Goal: Task Accomplishment & Management: Manage account settings

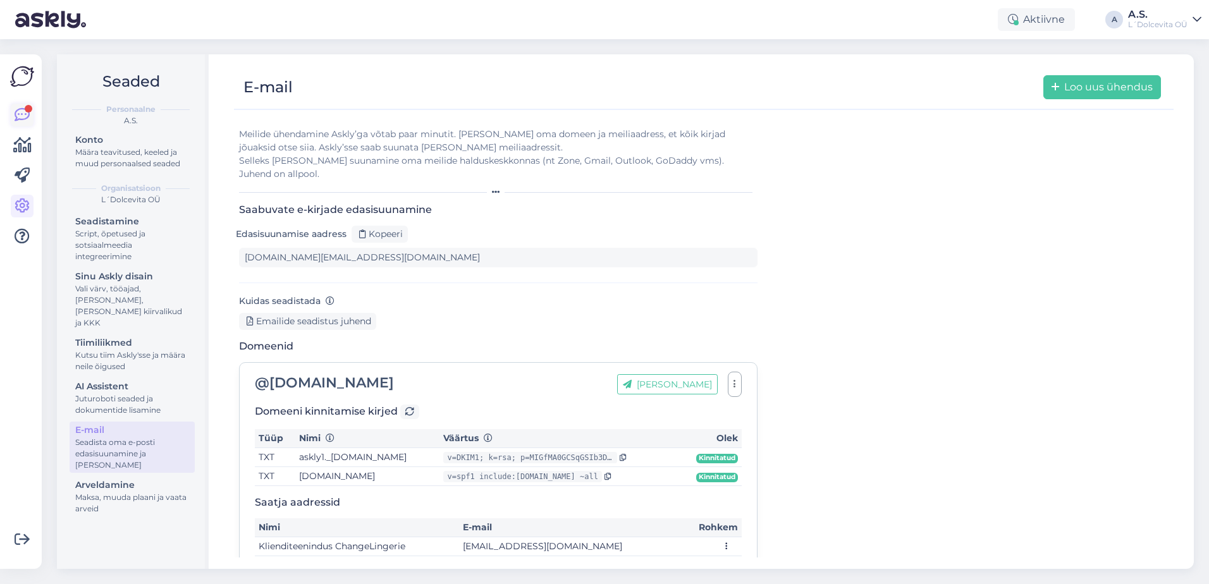
click at [19, 107] on icon at bounding box center [22, 114] width 15 height 15
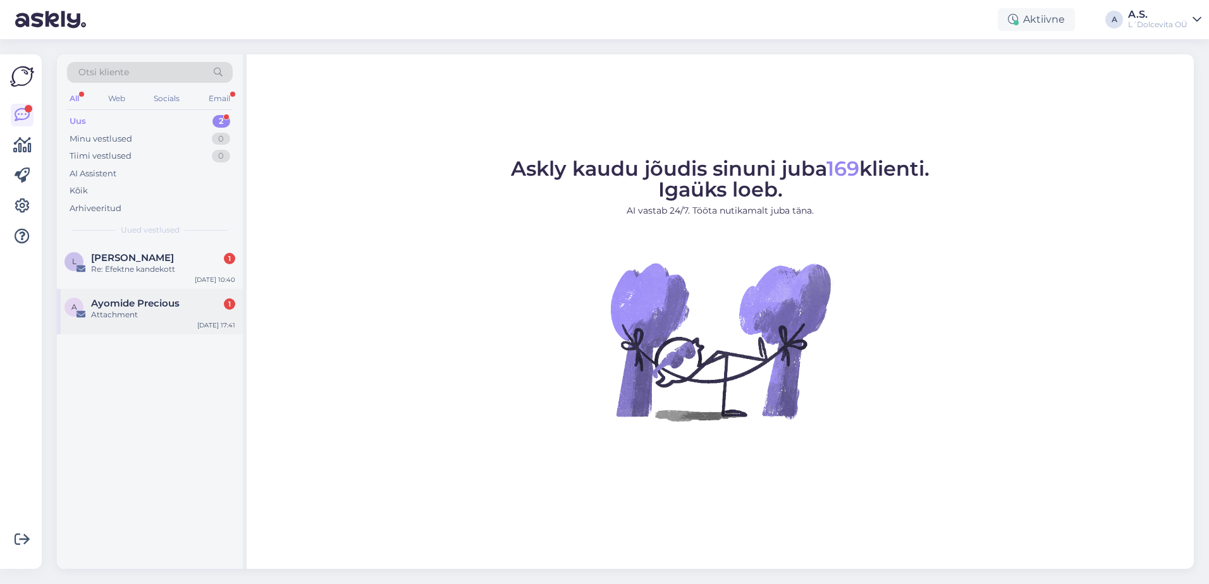
click at [169, 322] on div "A Ayomide Precious 1 Attachment [DATE] 17:41" at bounding box center [150, 312] width 186 height 46
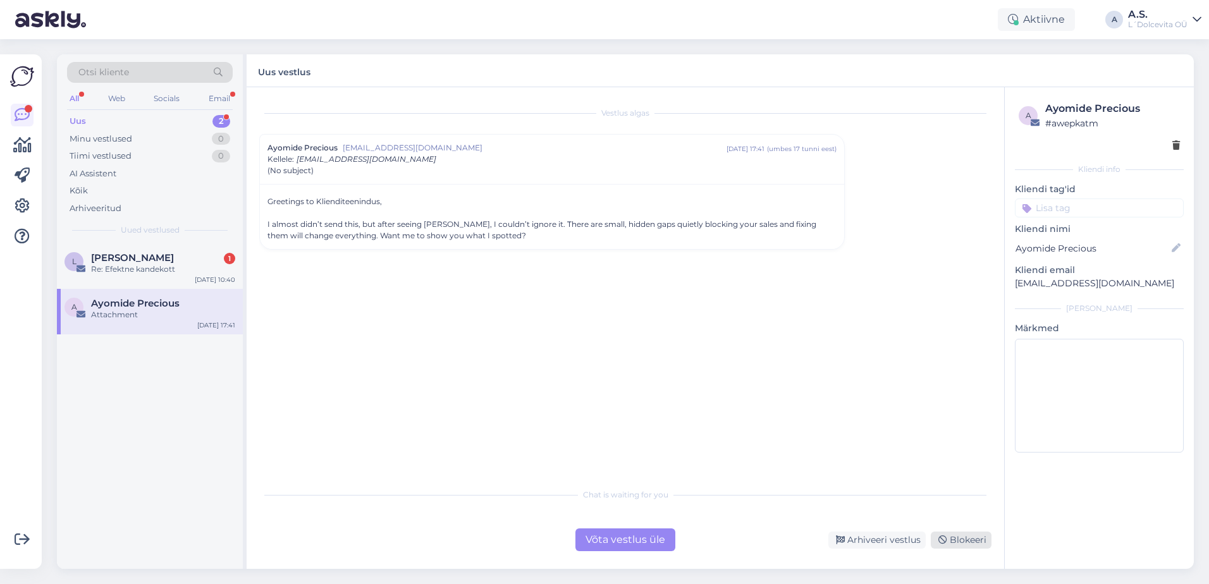
click at [966, 541] on div "Blokeeri" at bounding box center [961, 540] width 61 height 17
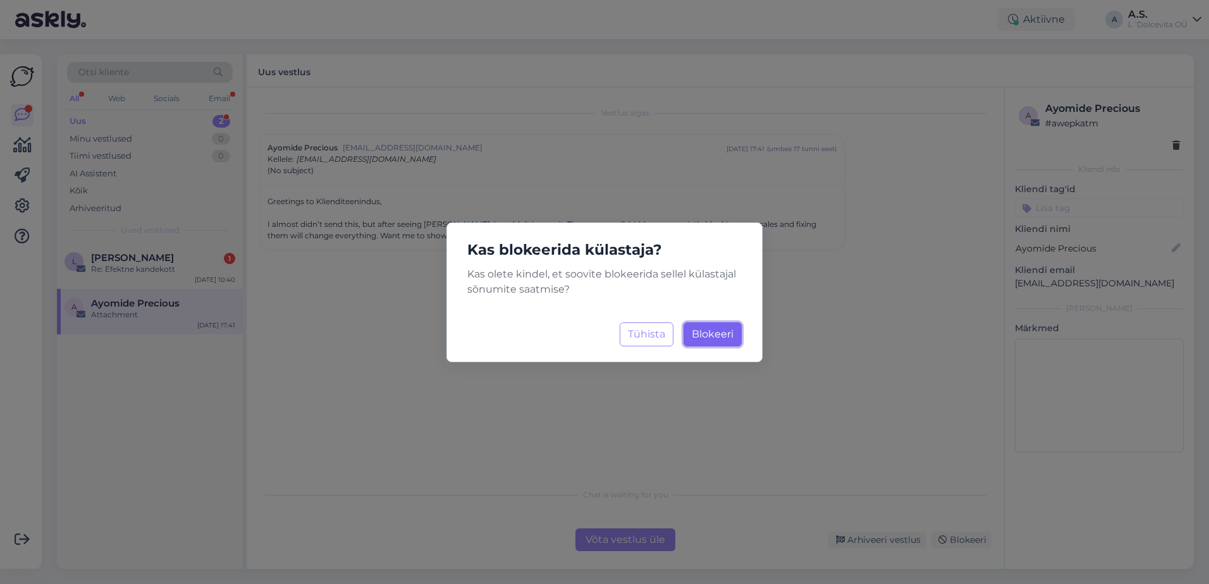
click at [707, 335] on span "Blokeeri" at bounding box center [713, 334] width 42 height 12
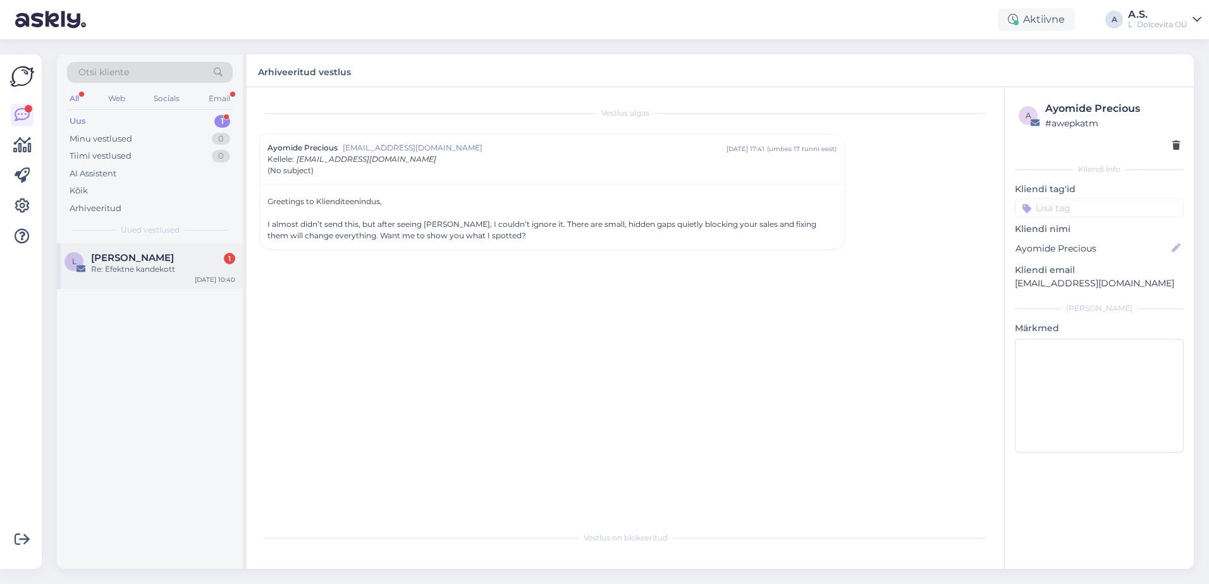
click at [159, 271] on div "Re: Efektne kandekott" at bounding box center [163, 269] width 144 height 11
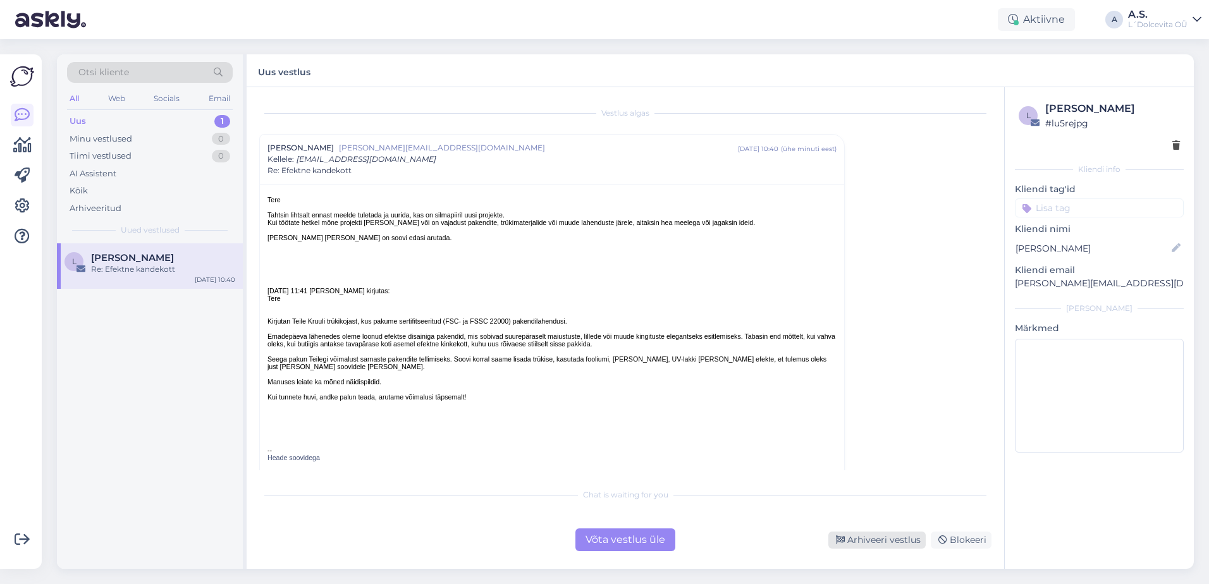
click at [891, 543] on div "Arhiveeri vestlus" at bounding box center [876, 540] width 97 height 17
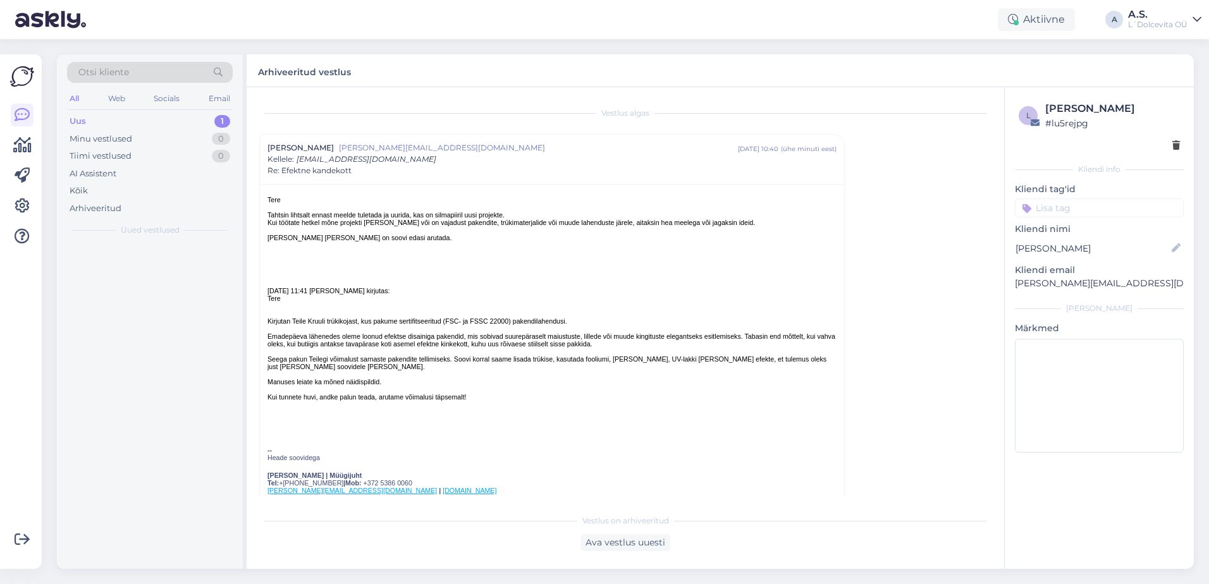
scroll to position [34, 0]
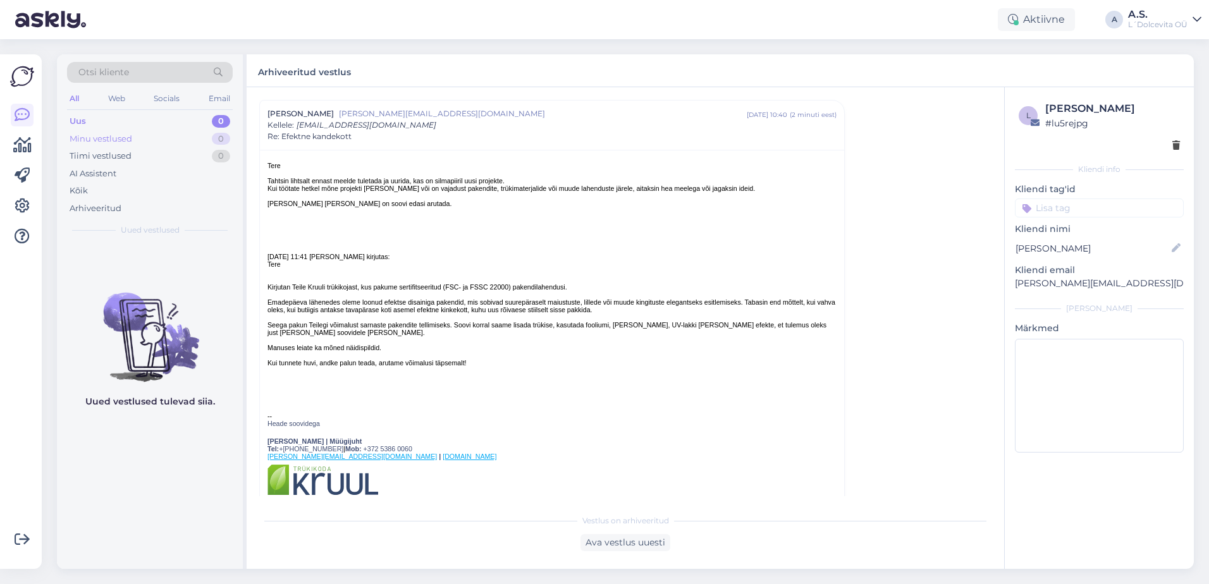
click at [123, 145] on div "Minu vestlused 0" at bounding box center [150, 139] width 166 height 18
click at [164, 96] on div "Socials" at bounding box center [166, 98] width 31 height 16
click at [111, 100] on div "Web" at bounding box center [116, 98] width 22 height 16
click at [99, 178] on div "AI Assistent" at bounding box center [93, 174] width 47 height 13
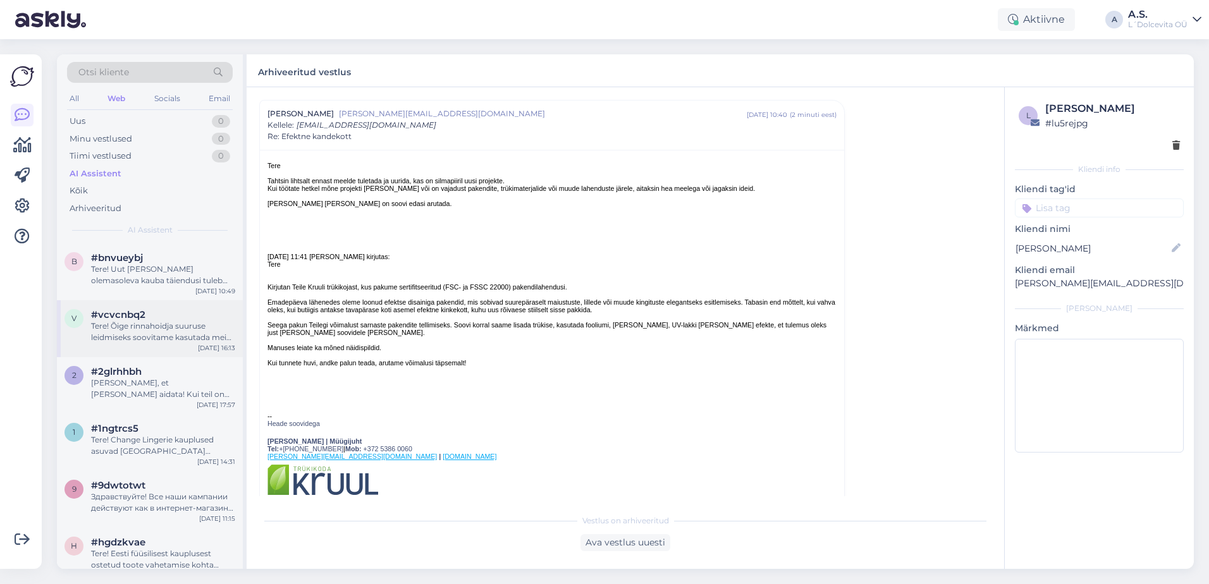
click at [120, 338] on div "Tere! Õige rinnahoidja suuruse leidmiseks soovitame kasutada meie veebilehel ol…" at bounding box center [163, 332] width 144 height 23
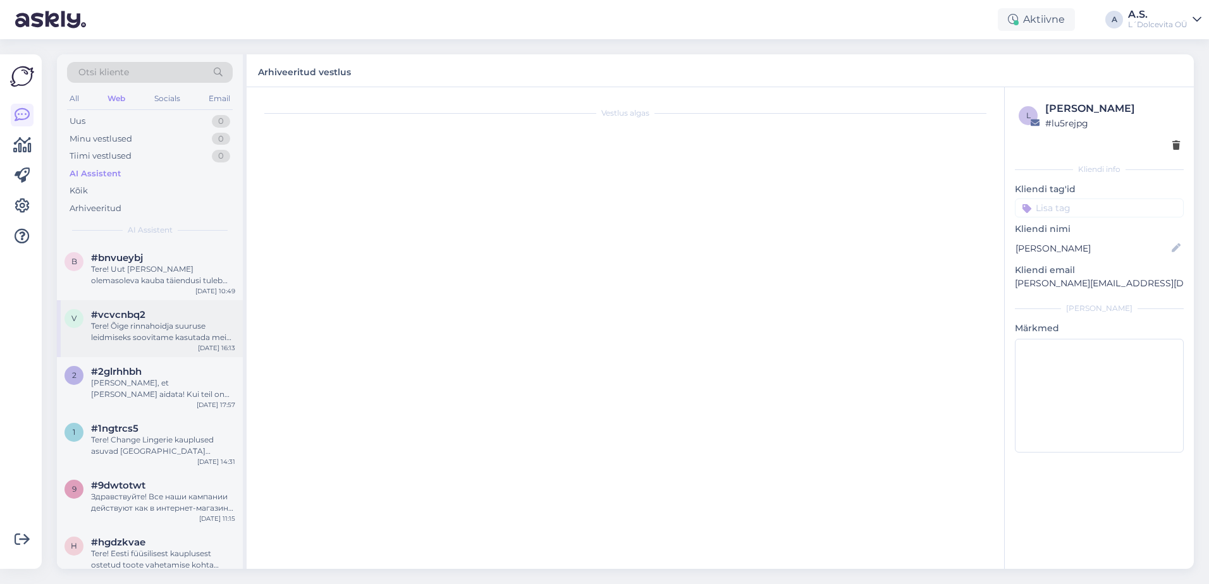
scroll to position [0, 0]
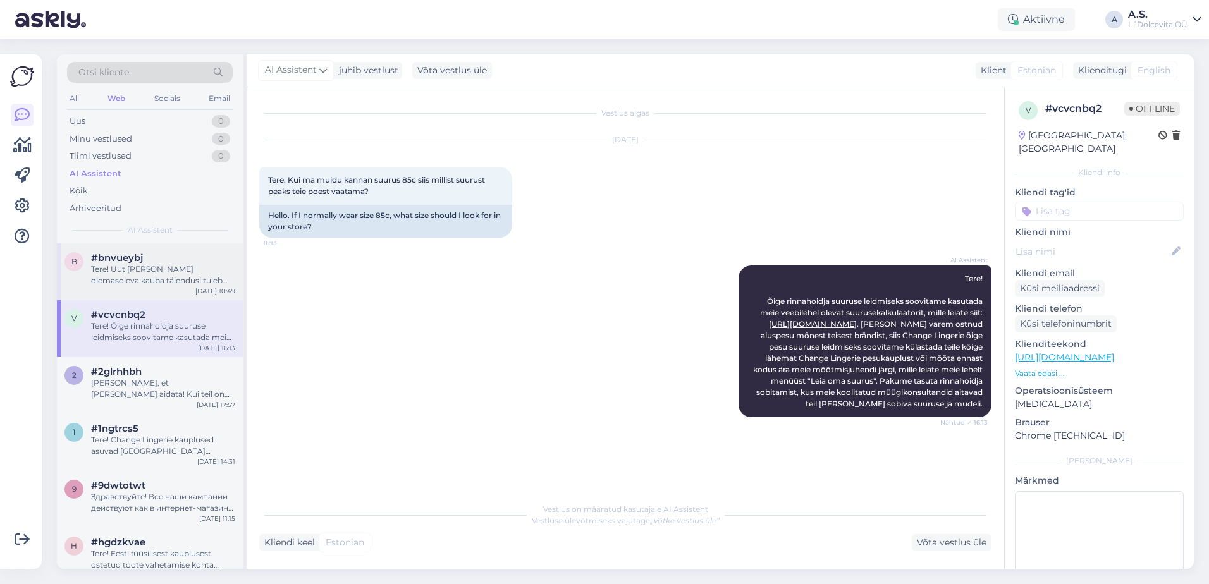
click at [133, 285] on div "Tere! Uut [PERSON_NAME] olemasoleva kauba täiendusi tuleb üldjuhul juurde iga n…" at bounding box center [163, 275] width 144 height 23
